Goal: Find specific page/section: Find specific page/section

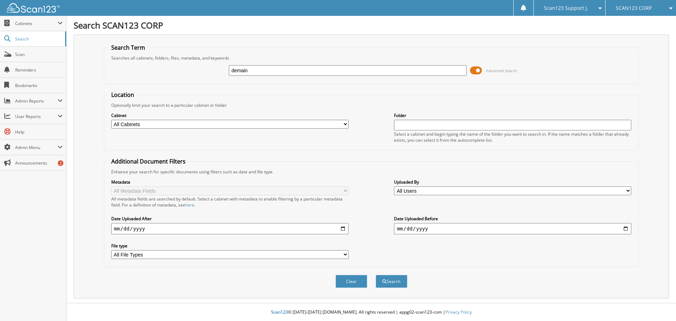
type input "demain"
click at [376, 275] on button "Search" at bounding box center [392, 281] width 32 height 13
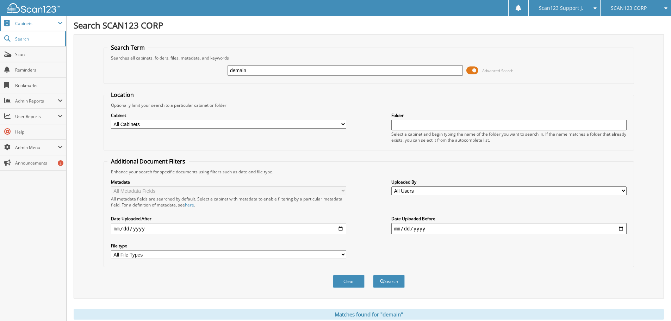
drag, startPoint x: 25, startPoint y: 23, endPoint x: 48, endPoint y: 26, distance: 23.4
click at [25, 23] on span "Cabinets" at bounding box center [36, 23] width 43 height 6
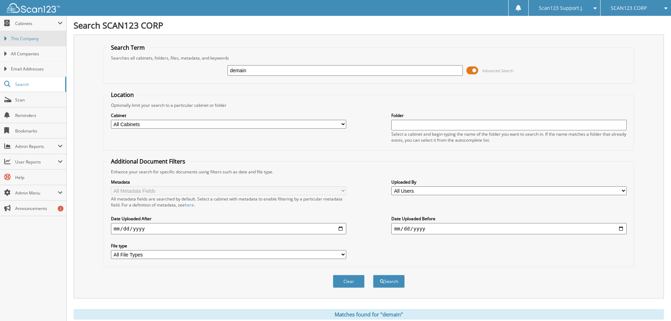
click at [43, 37] on span "This Company" at bounding box center [37, 39] width 52 height 6
